Goal: Transaction & Acquisition: Purchase product/service

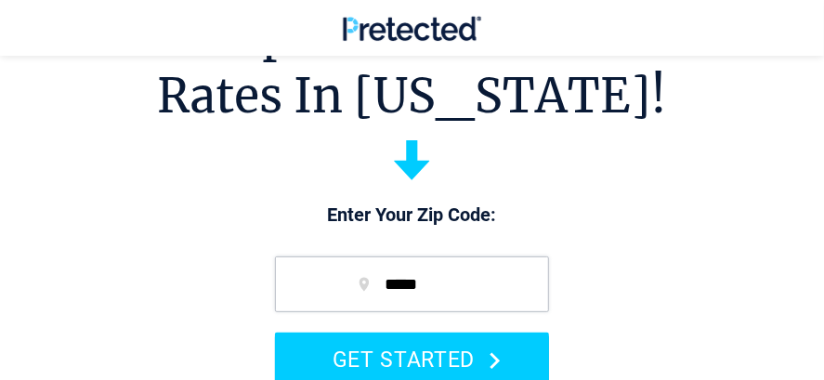
scroll to position [186, 0]
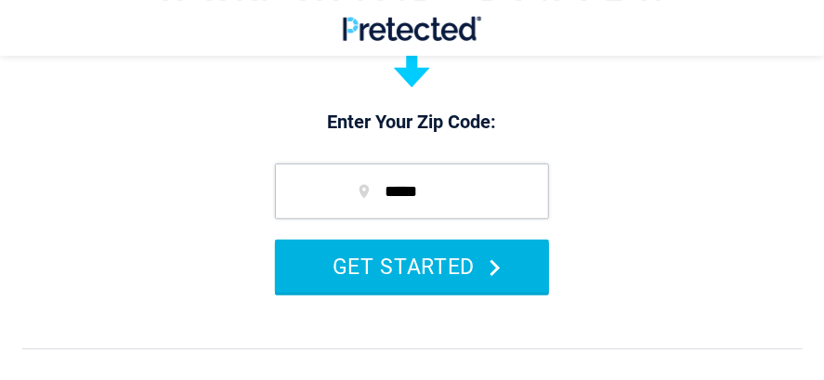
click at [477, 261] on button "GET STARTED" at bounding box center [412, 266] width 274 height 53
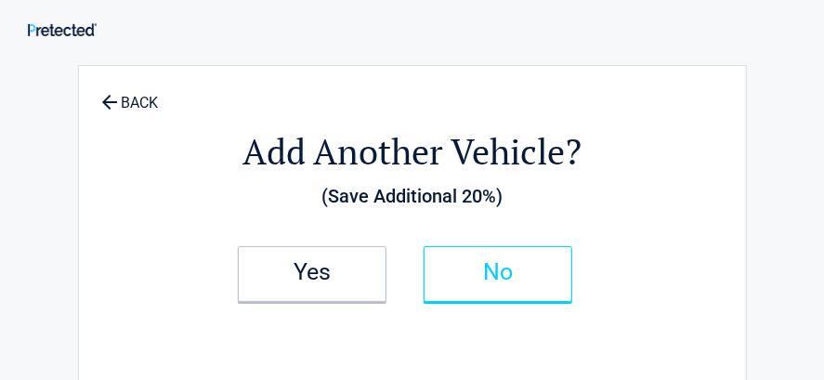
click at [528, 275] on h2 "No" at bounding box center [498, 272] width 110 height 13
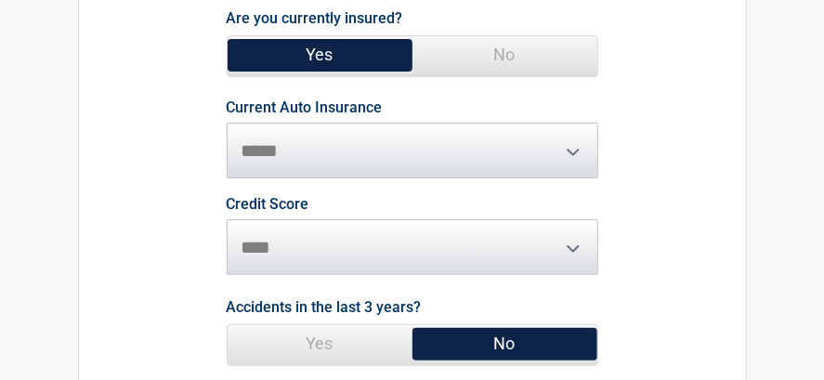
scroll to position [279, 0]
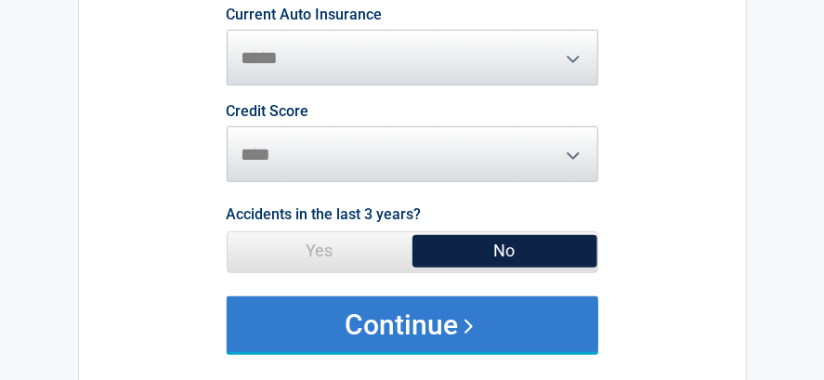
click at [511, 323] on button "Continue" at bounding box center [413, 324] width 372 height 56
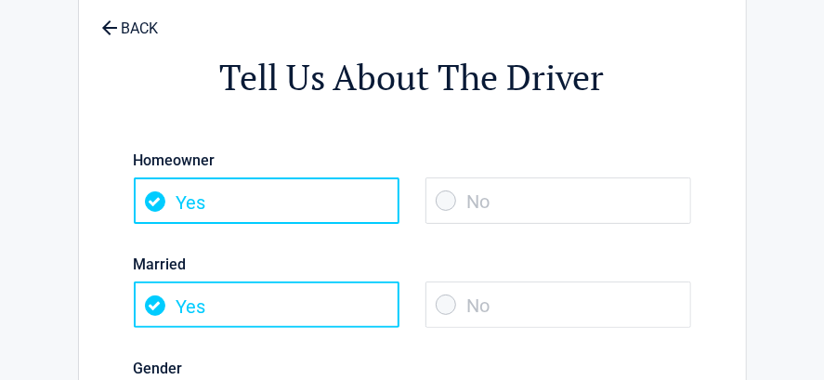
scroll to position [93, 0]
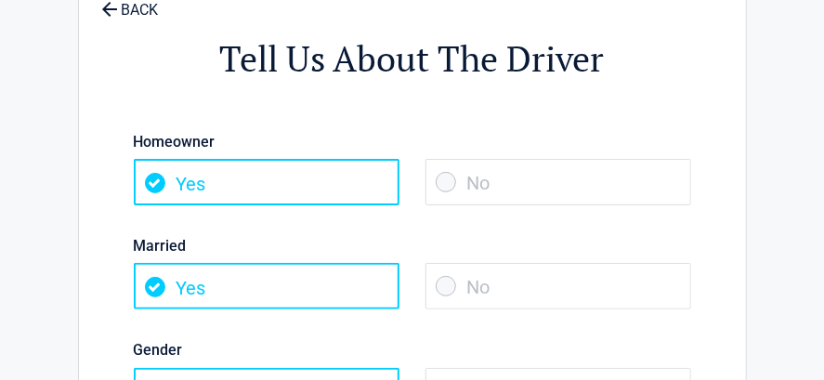
click at [443, 285] on span "No" at bounding box center [558, 286] width 266 height 46
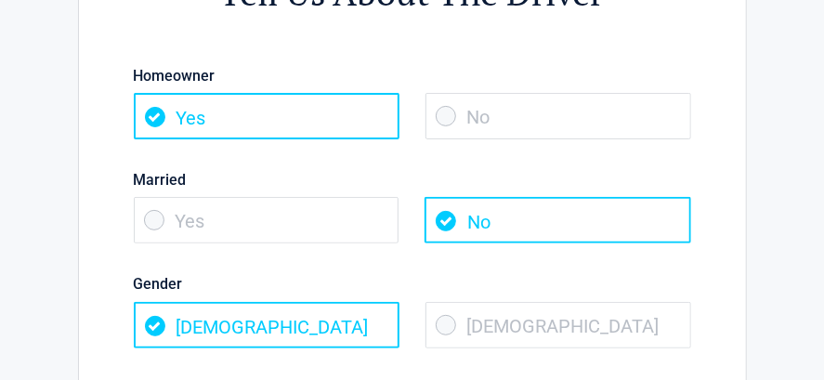
scroll to position [186, 0]
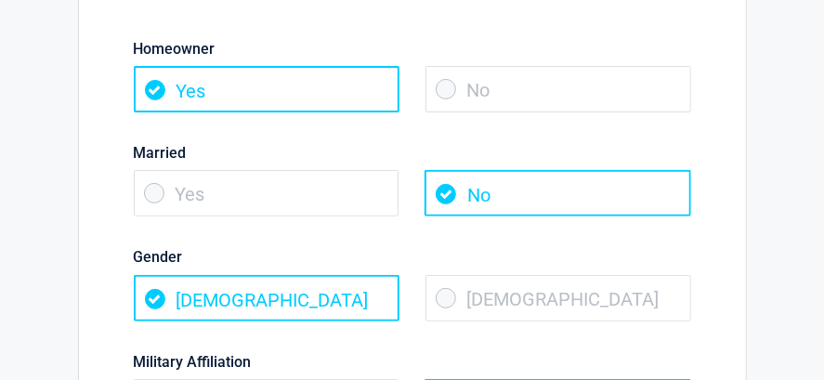
click at [446, 298] on span "Female" at bounding box center [558, 298] width 266 height 46
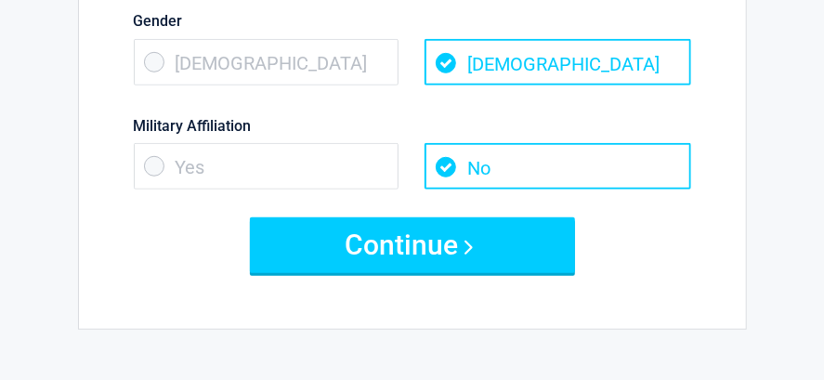
scroll to position [464, 0]
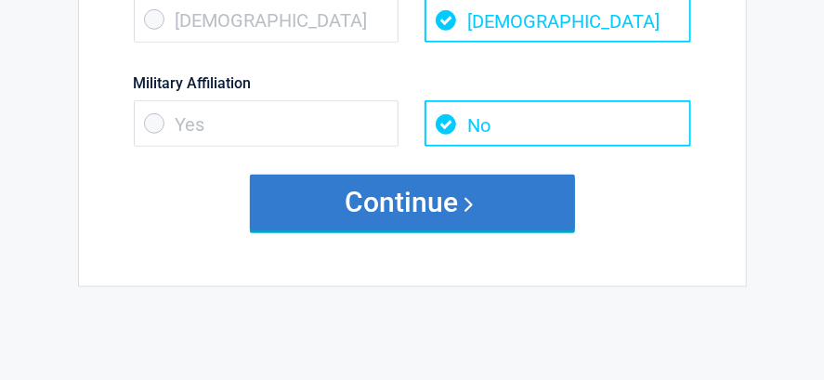
click at [556, 220] on button "Continue" at bounding box center [412, 203] width 325 height 56
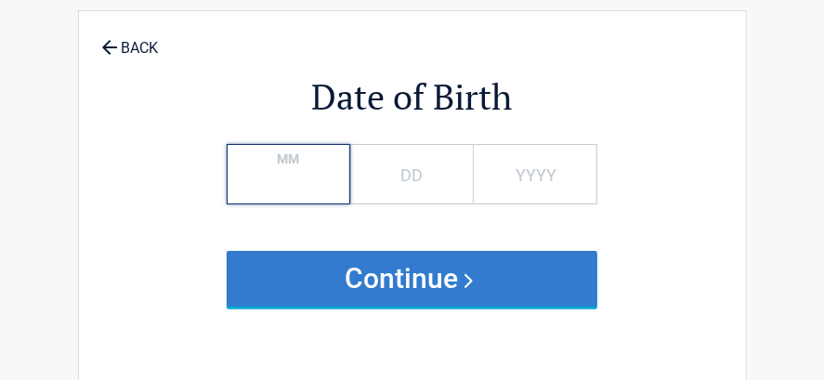
scroll to position [0, 0]
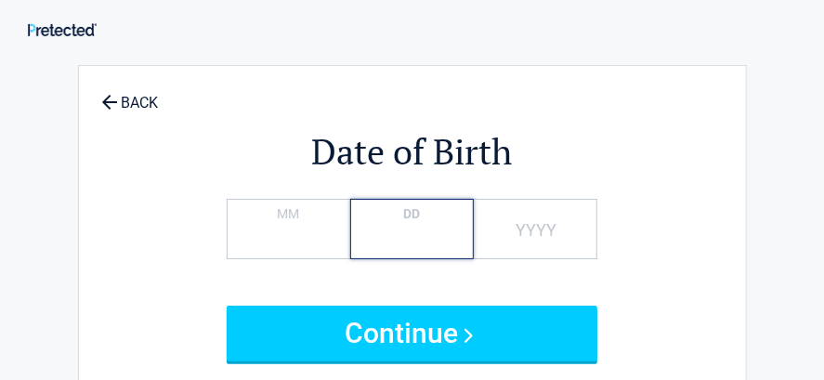
type input "*"
type input "**"
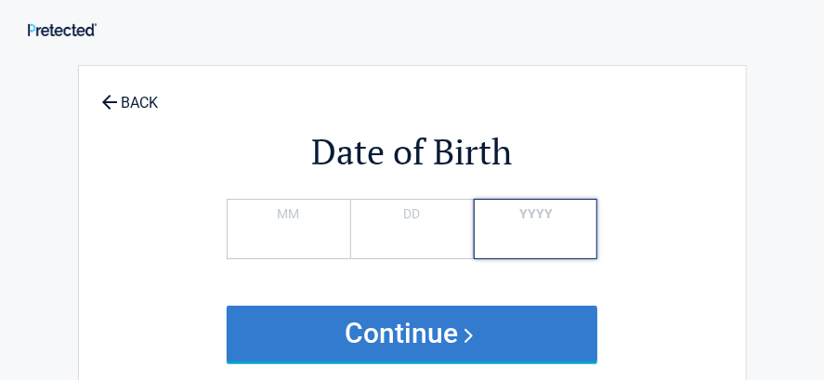
type input "****"
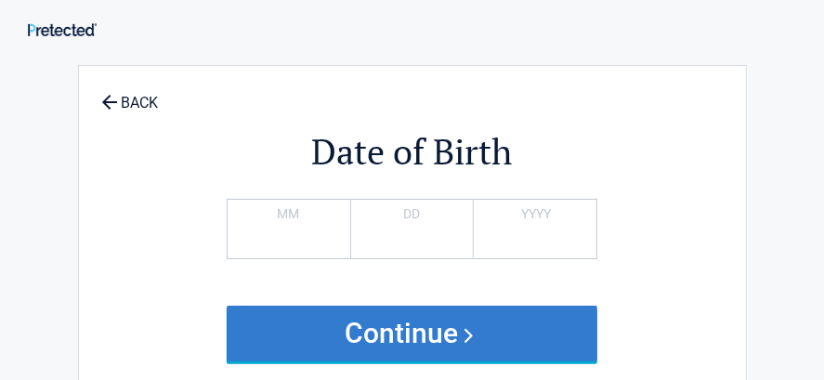
click at [433, 327] on button "Continue" at bounding box center [413, 334] width 372 height 56
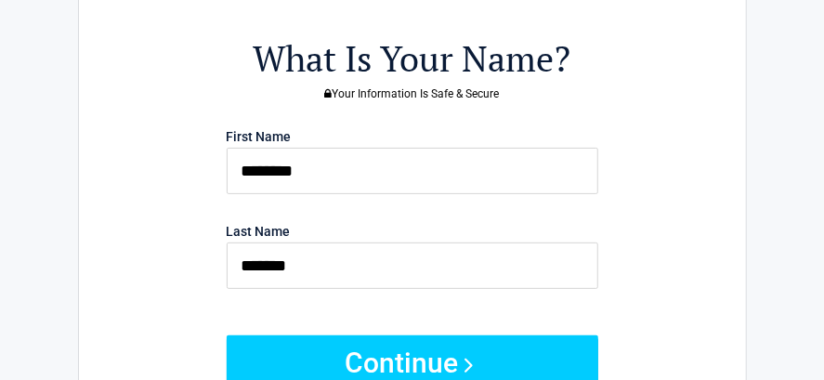
scroll to position [186, 0]
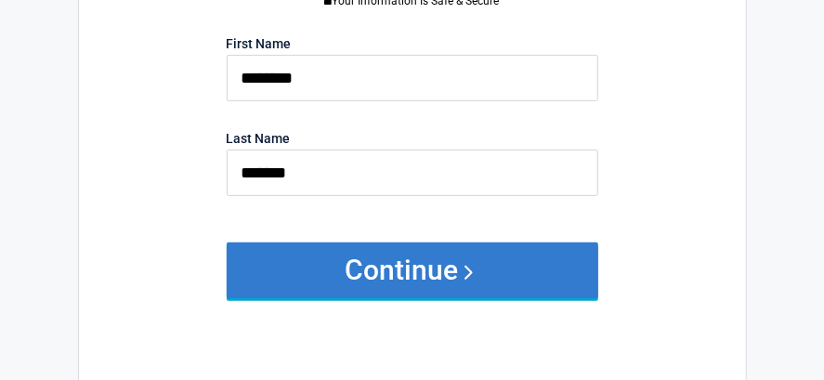
click at [538, 283] on button "Continue" at bounding box center [413, 270] width 372 height 56
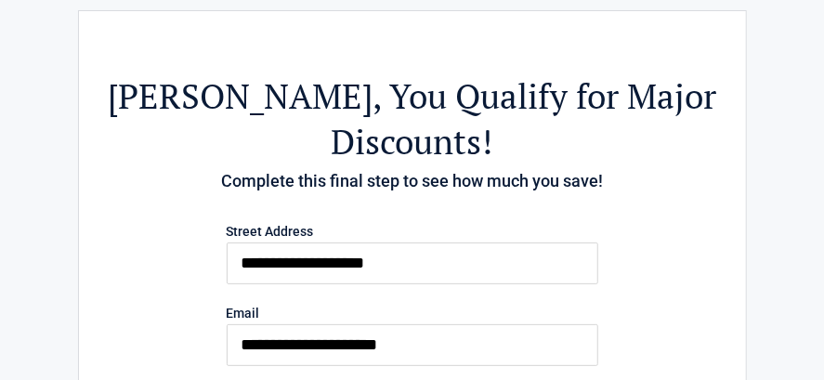
scroll to position [93, 0]
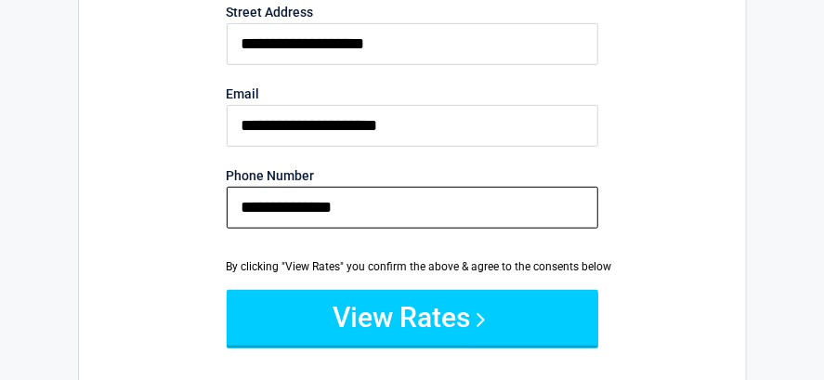
scroll to position [279, 0]
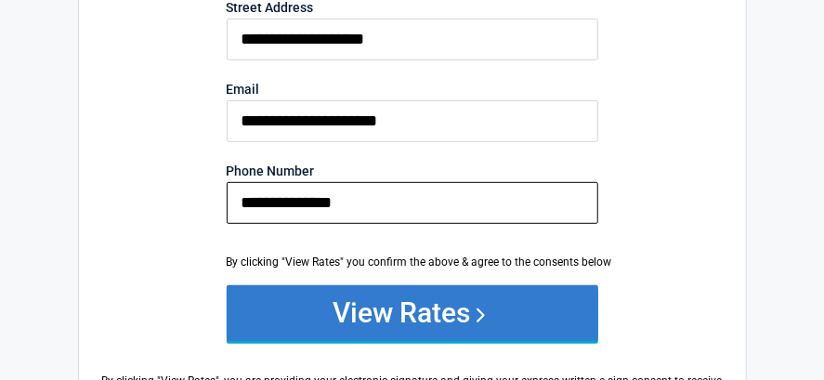
type input "**********"
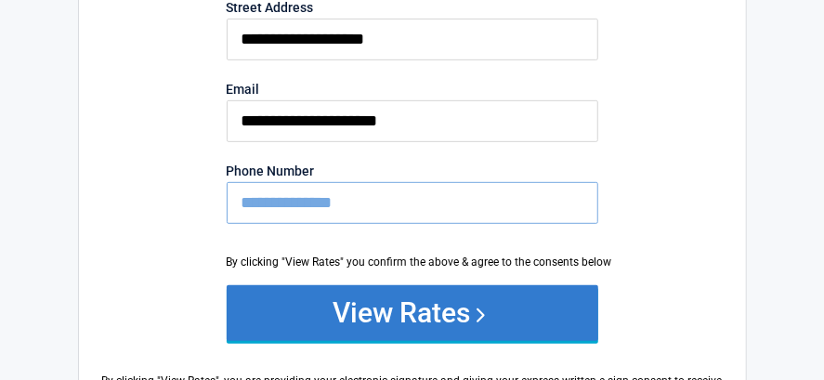
click at [401, 285] on button "View Rates" at bounding box center [413, 313] width 372 height 56
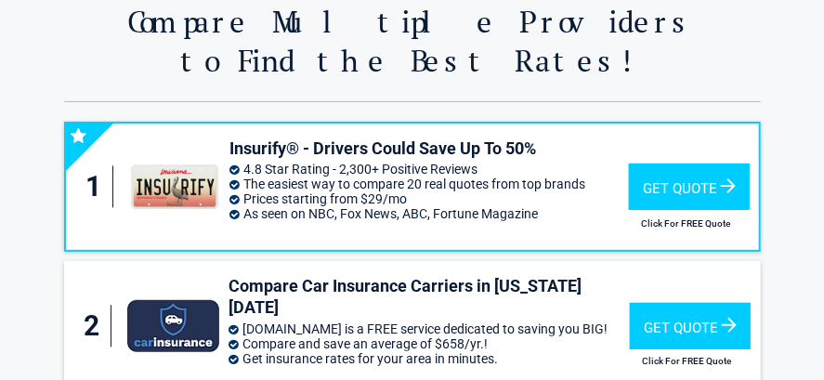
scroll to position [91, 0]
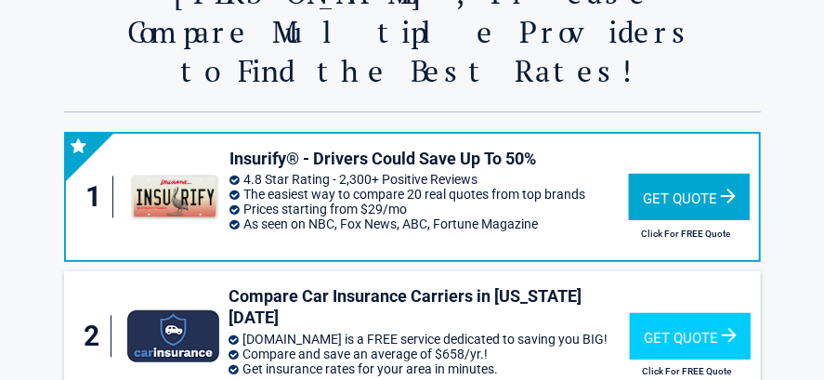
click at [704, 174] on div "Get Quote" at bounding box center [689, 197] width 121 height 46
